Goal: Task Accomplishment & Management: Use online tool/utility

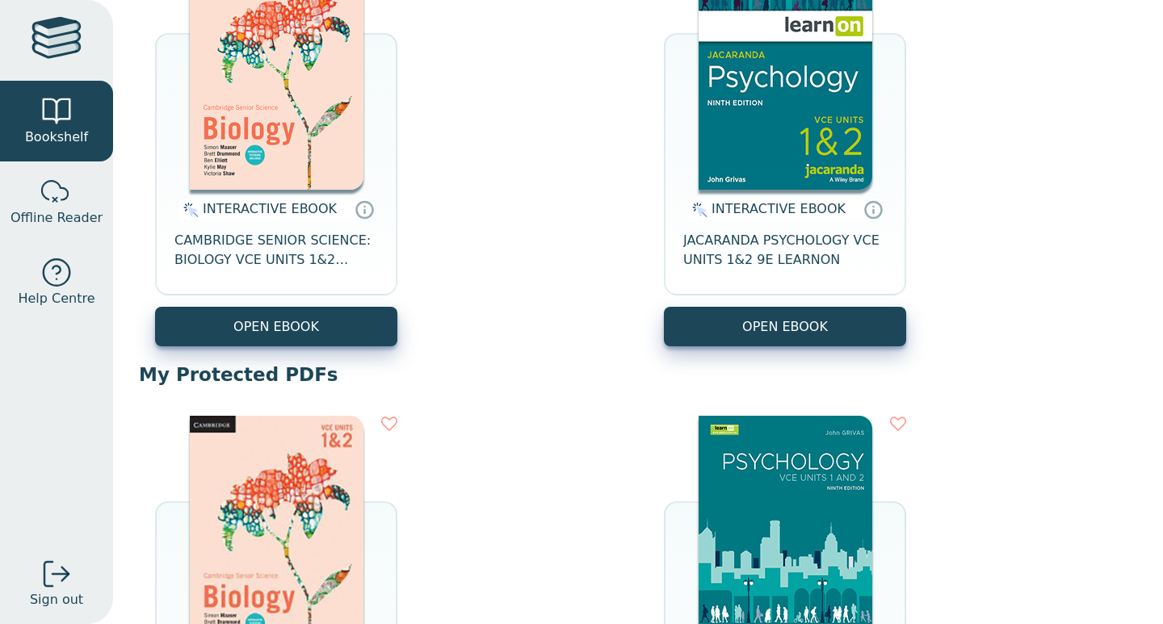
scroll to position [305, 0]
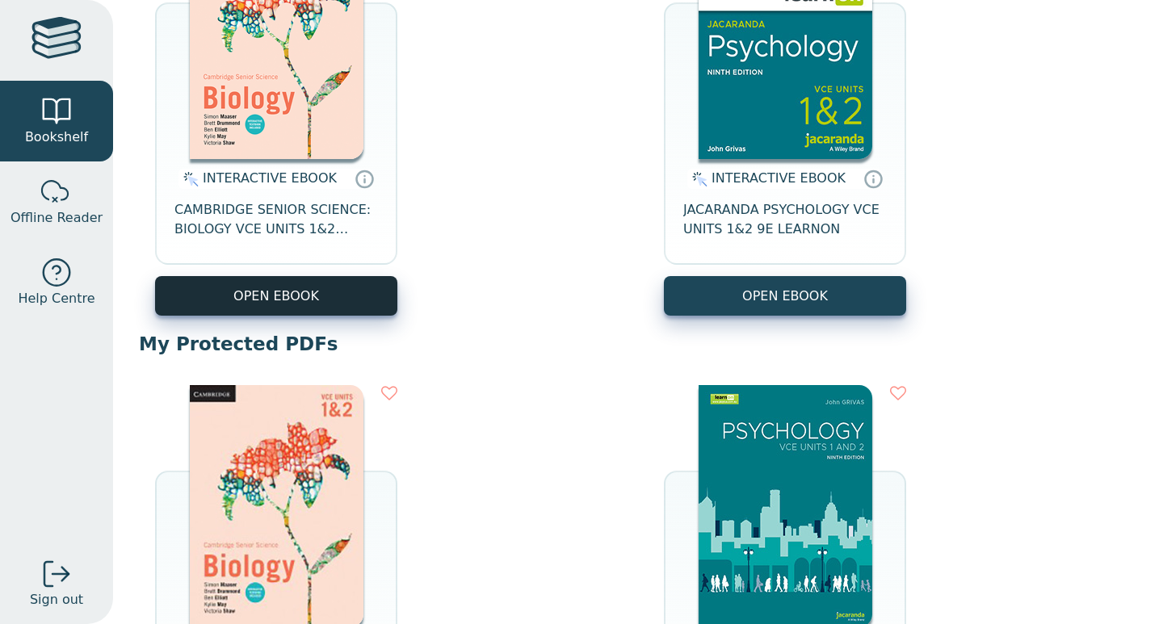
click at [305, 292] on button "OPEN EBOOK" at bounding box center [276, 296] width 242 height 40
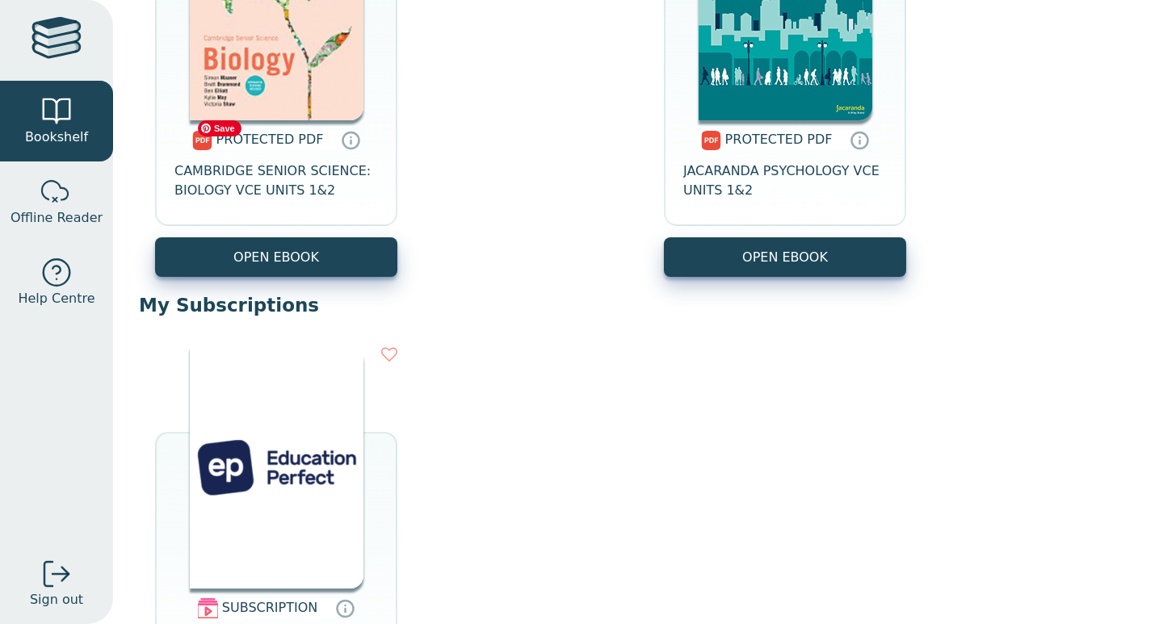
scroll to position [808, 0]
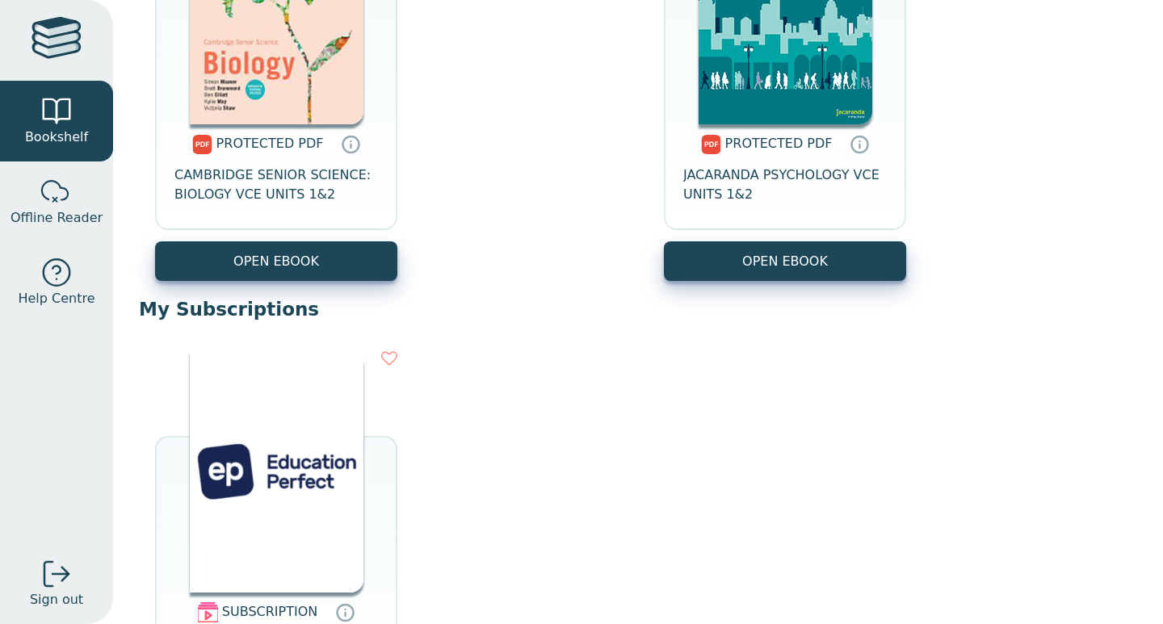
click at [1058, 378] on div "SUBSCRIPTION EDUCATION PERFECT LAUNCH" at bounding box center [638, 549] width 999 height 431
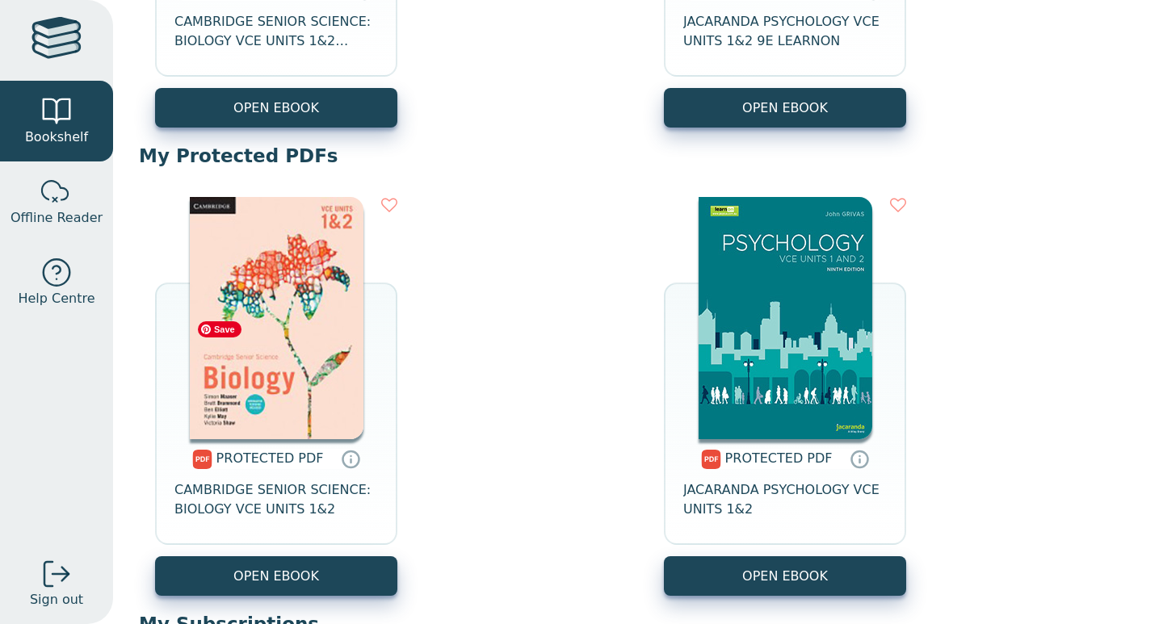
scroll to position [502, 0]
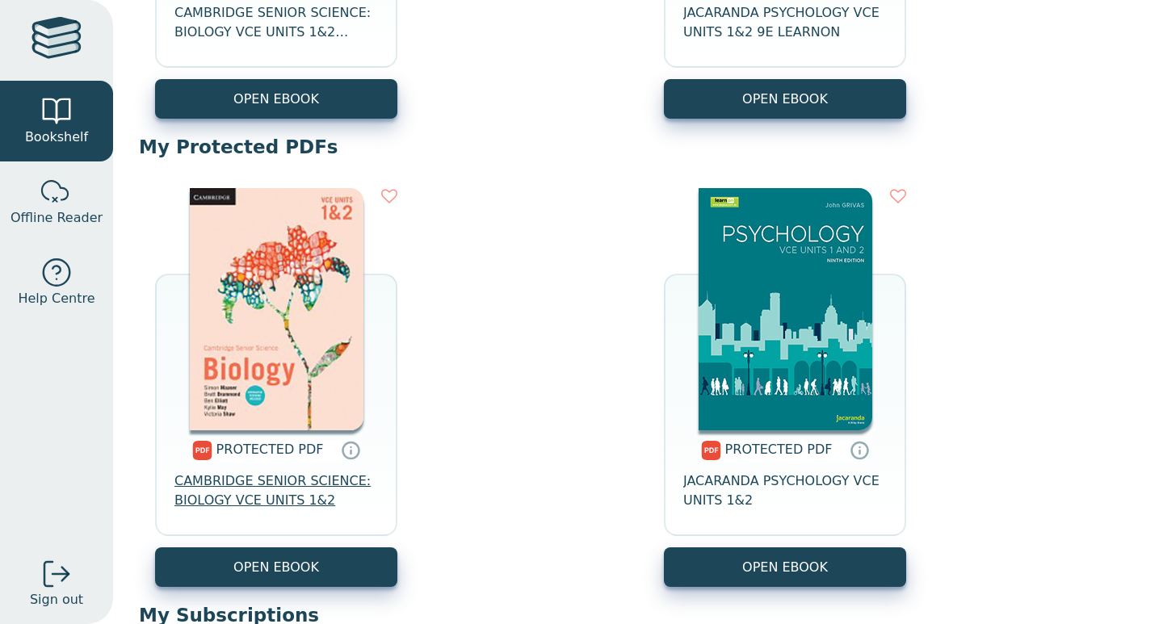
click at [286, 490] on span "CAMBRIDGE SENIOR SCIENCE: BIOLOGY VCE UNITS 1&2" at bounding box center [277, 491] width 204 height 39
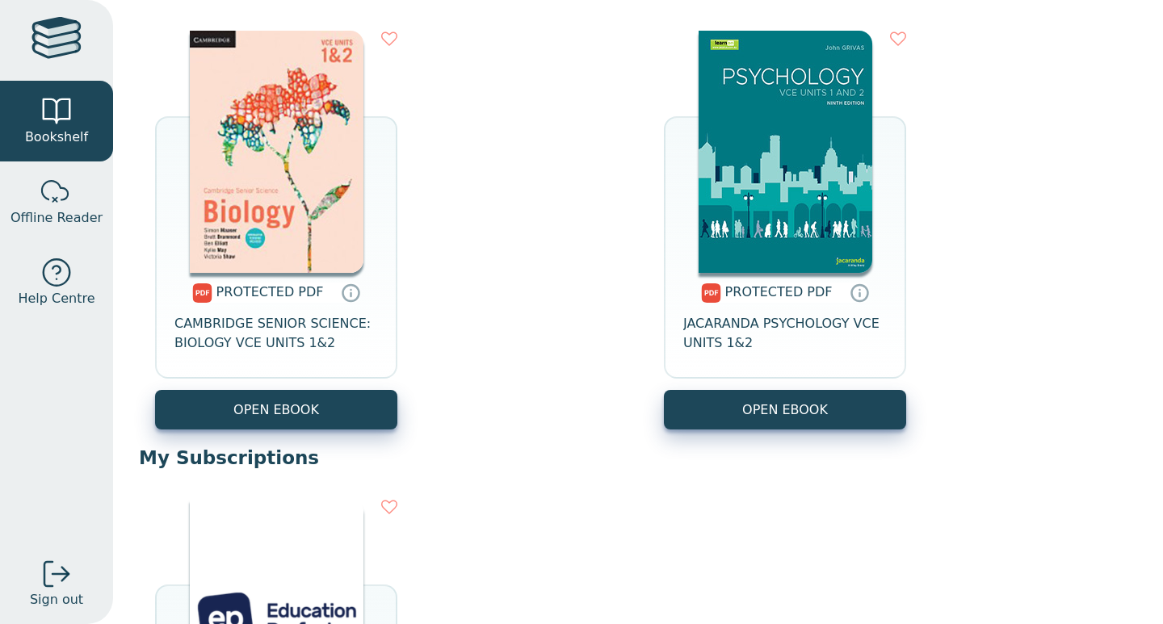
scroll to position [665, 0]
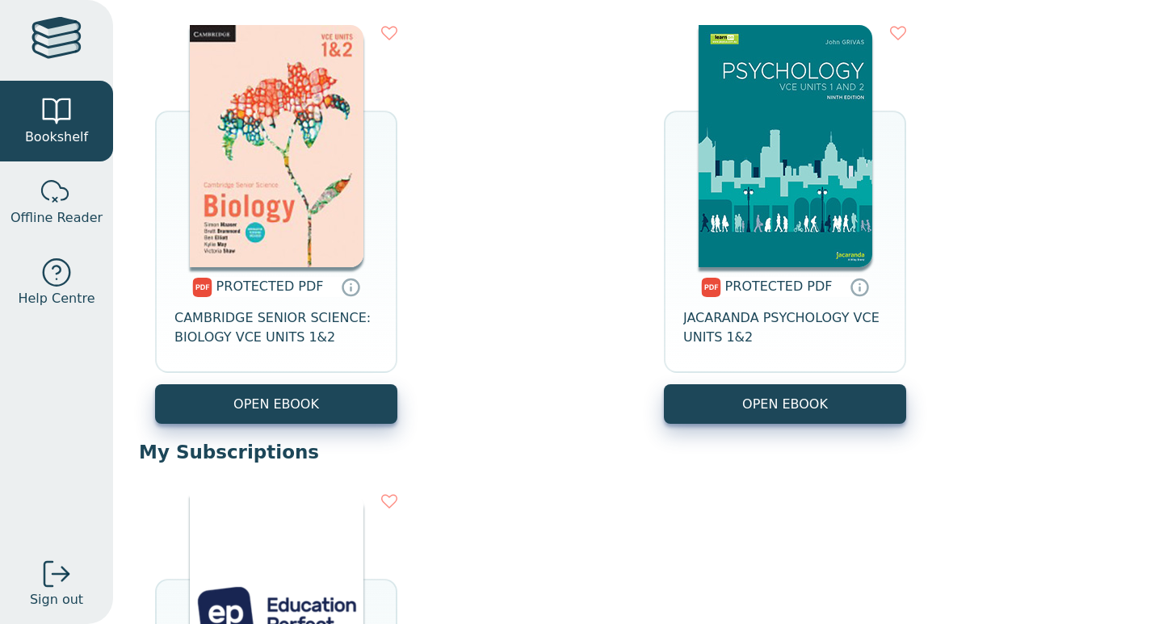
click at [298, 176] on img at bounding box center [277, 146] width 174 height 242
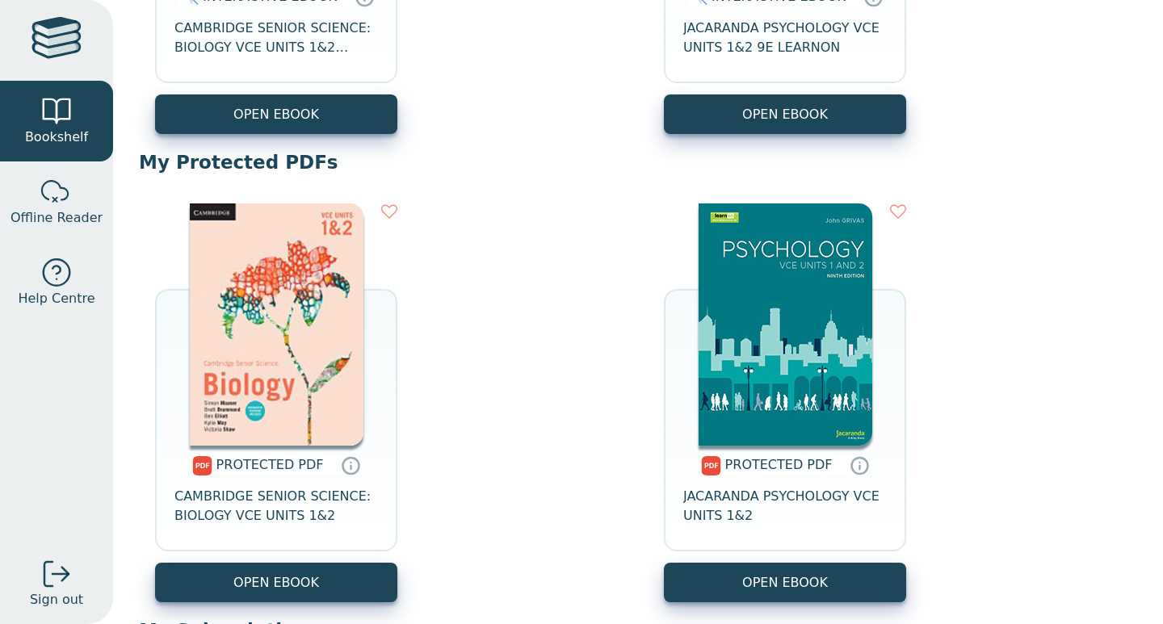
scroll to position [519, 0]
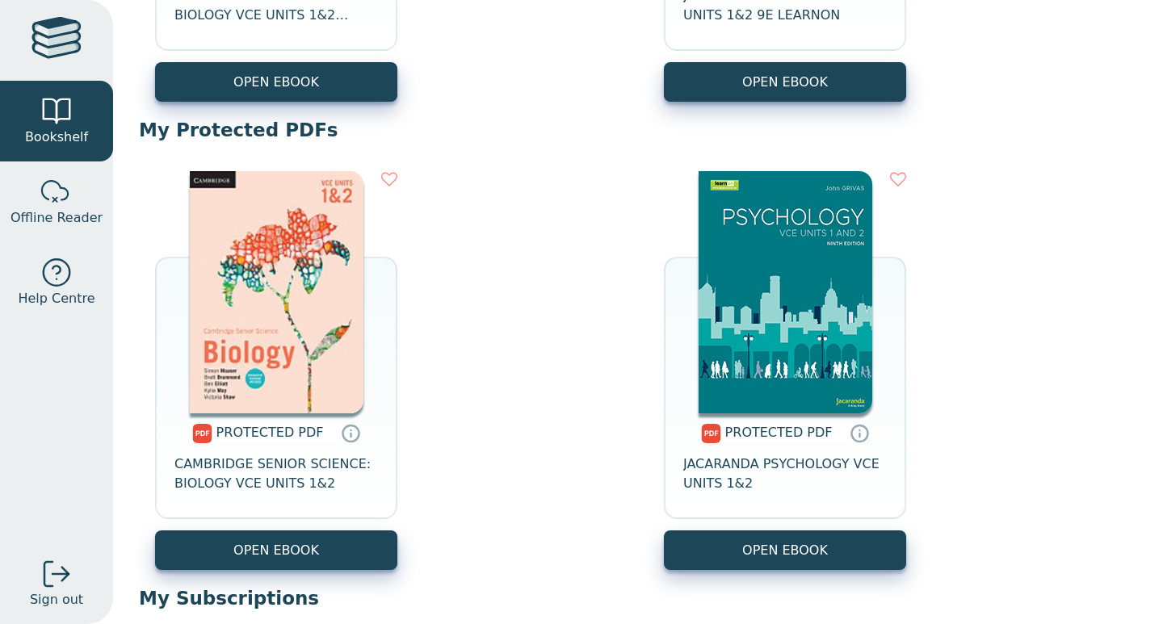
click at [188, 437] on div "PROTECTED PDF CAMBRIDGE SENIOR SCIENCE: BIOLOGY VCE UNITS 1&2" at bounding box center [276, 472] width 242 height 117
click at [245, 480] on span "CAMBRIDGE SENIOR SCIENCE: BIOLOGY VCE UNITS 1&2" at bounding box center [277, 474] width 204 height 39
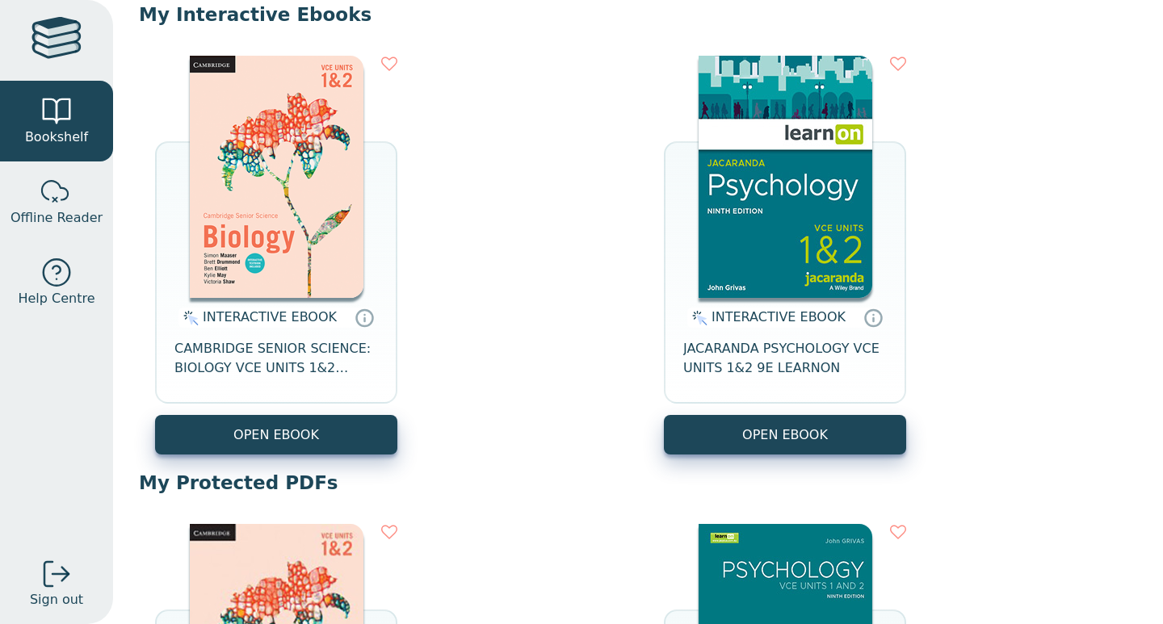
scroll to position [238, 0]
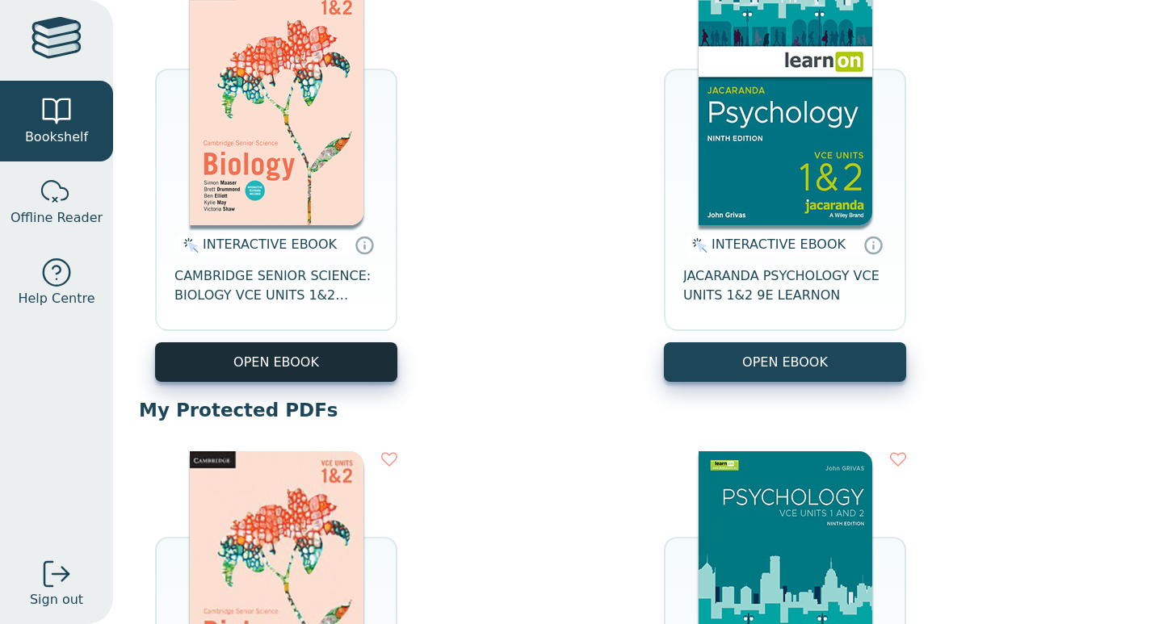
click at [335, 364] on button "OPEN EBOOK" at bounding box center [276, 363] width 242 height 40
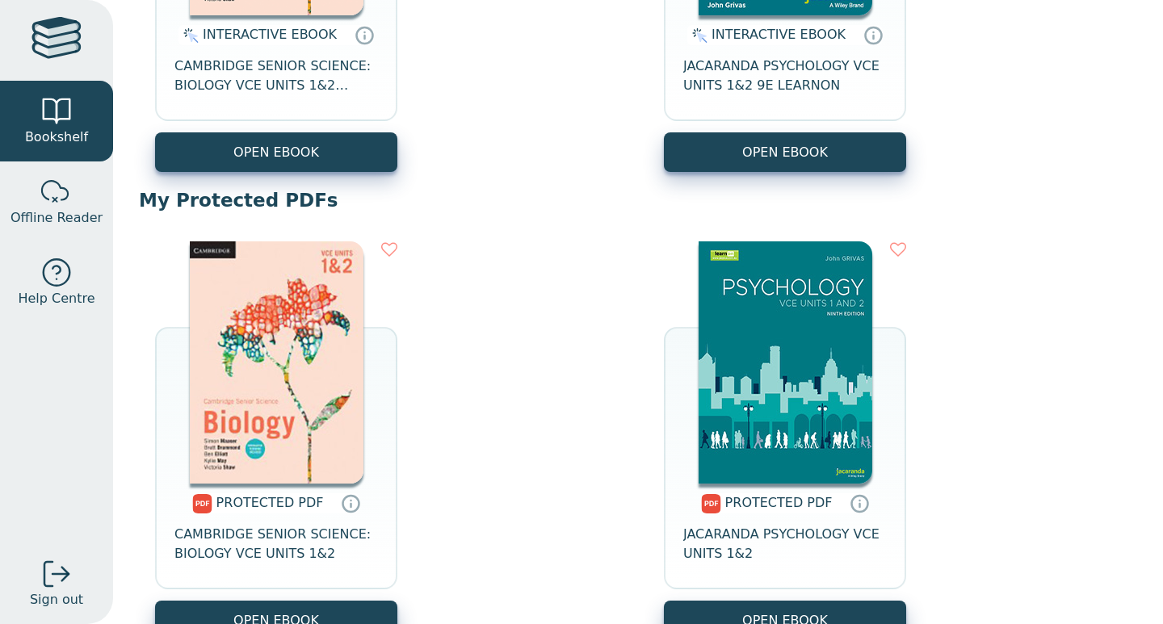
scroll to position [449, 0]
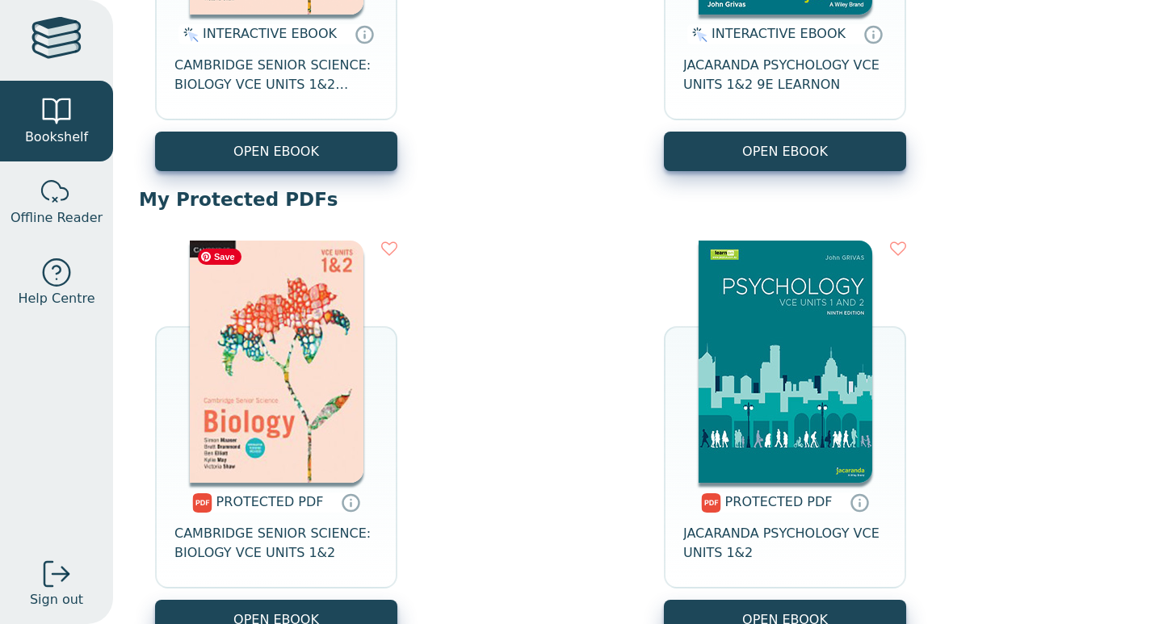
click at [317, 418] on img at bounding box center [277, 362] width 174 height 242
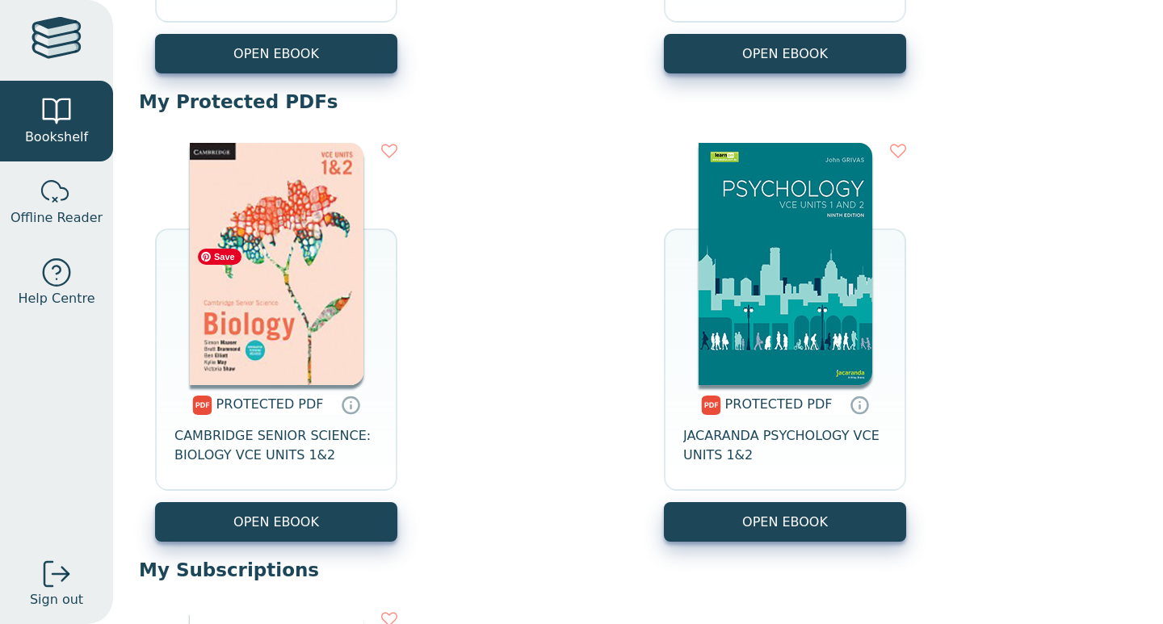
scroll to position [553, 0]
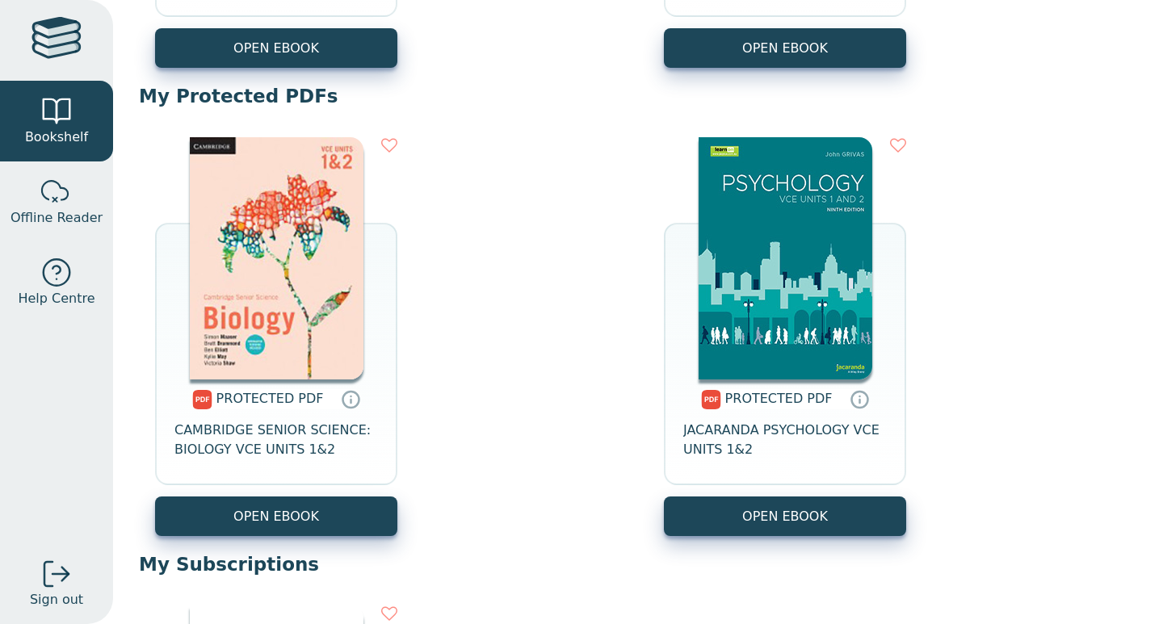
click at [277, 415] on div "PROTECTED PDF CAMBRIDGE SENIOR SCIENCE: BIOLOGY VCE UNITS 1&2" at bounding box center [276, 438] width 242 height 117
click at [277, 431] on span "CAMBRIDGE SENIOR SCIENCE: BIOLOGY VCE UNITS 1&2" at bounding box center [277, 440] width 204 height 39
